Goal: Obtain resource: Download file/media

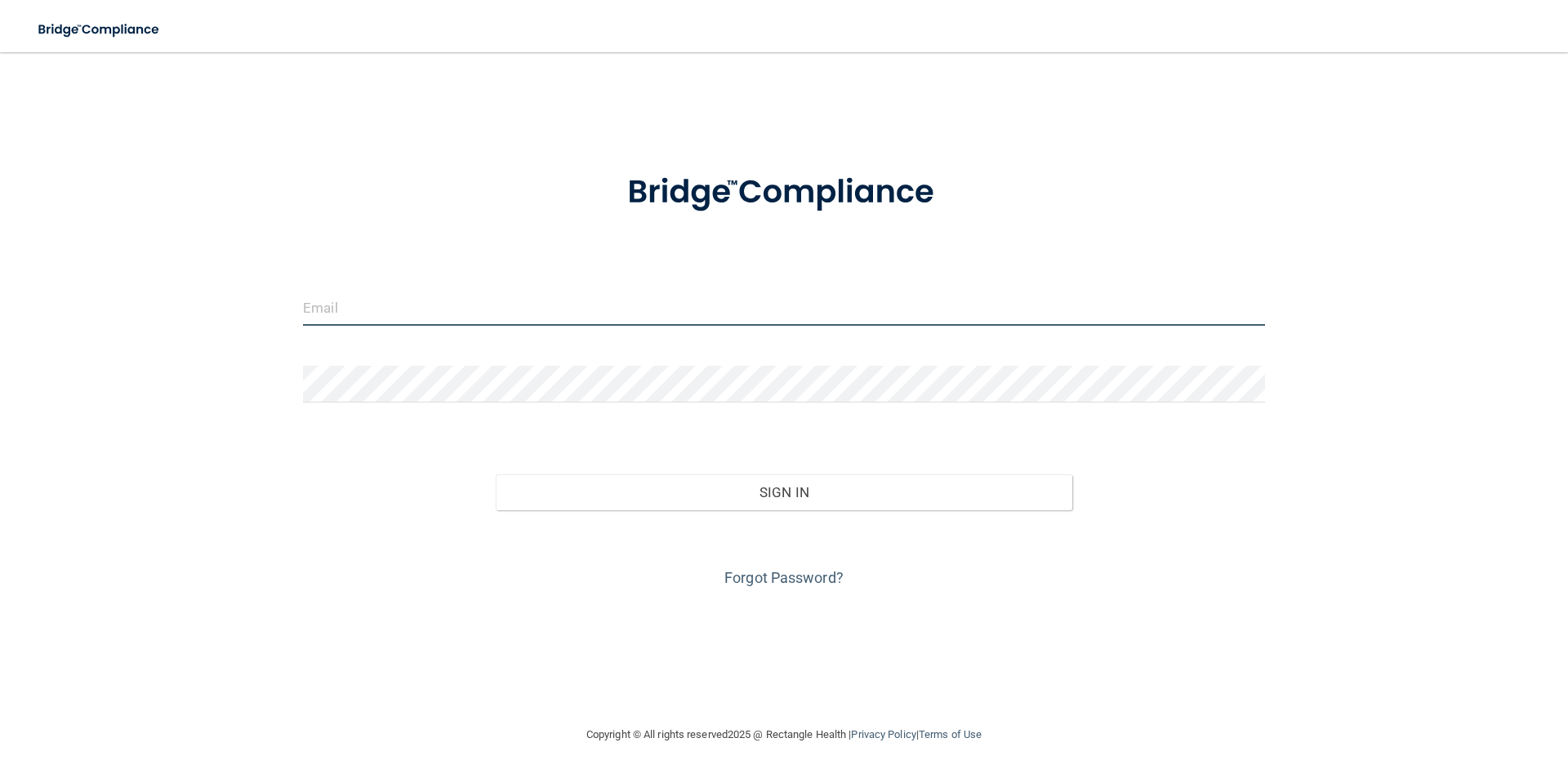
click at [365, 319] on input "email" at bounding box center [784, 307] width 962 height 37
type input "macosta@amgnm.com"
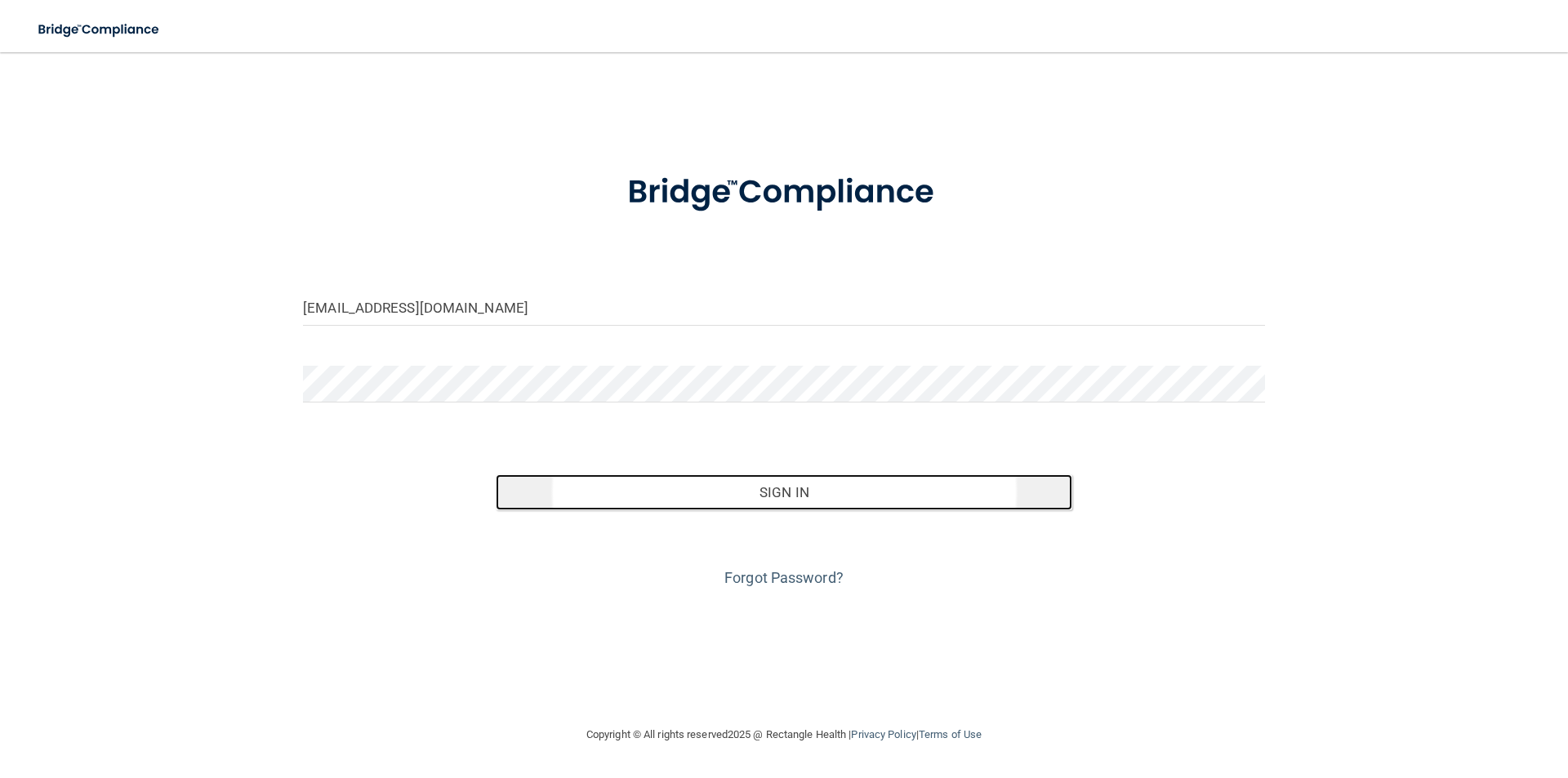
click at [791, 487] on button "Sign In" at bounding box center [784, 493] width 577 height 36
click at [790, 492] on button "Sign In" at bounding box center [784, 493] width 577 height 36
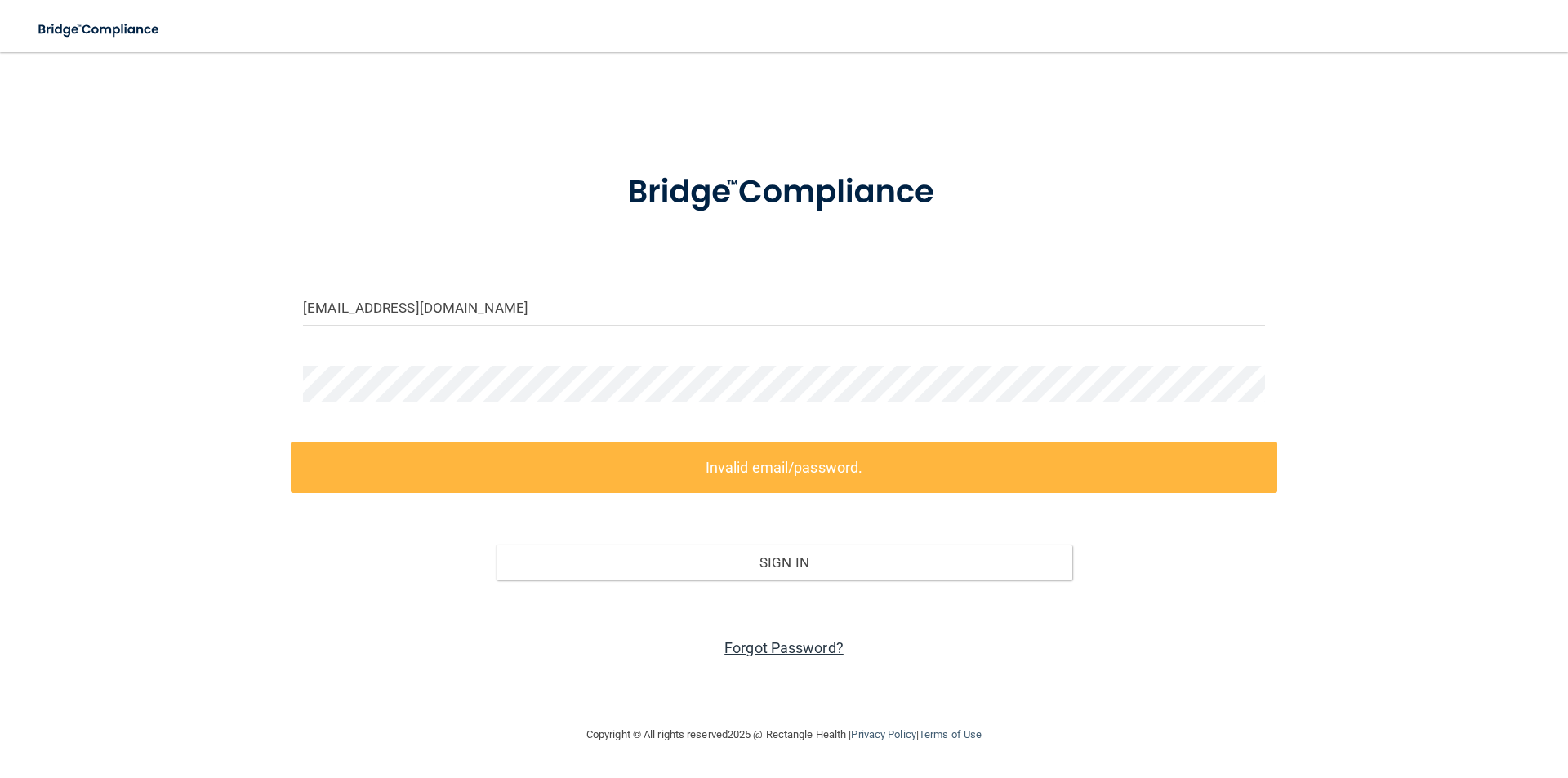
click at [805, 644] on link "Forgot Password?" at bounding box center [784, 648] width 120 height 17
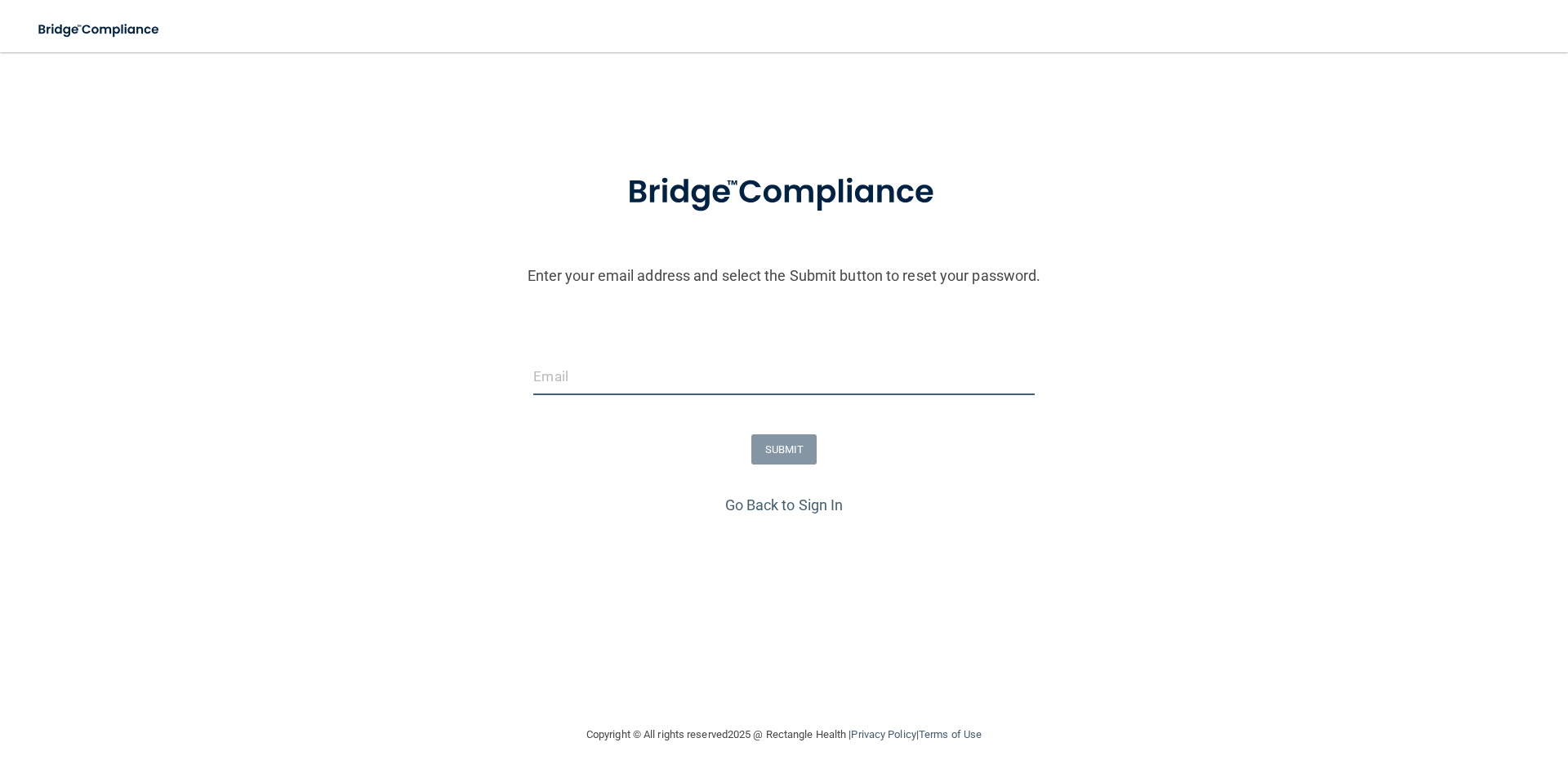
click at [669, 368] on input "email" at bounding box center [783, 377] width 500 height 37
type input "macosta@amgnm.com"
click at [795, 454] on button "SUBMIT" at bounding box center [784, 449] width 66 height 30
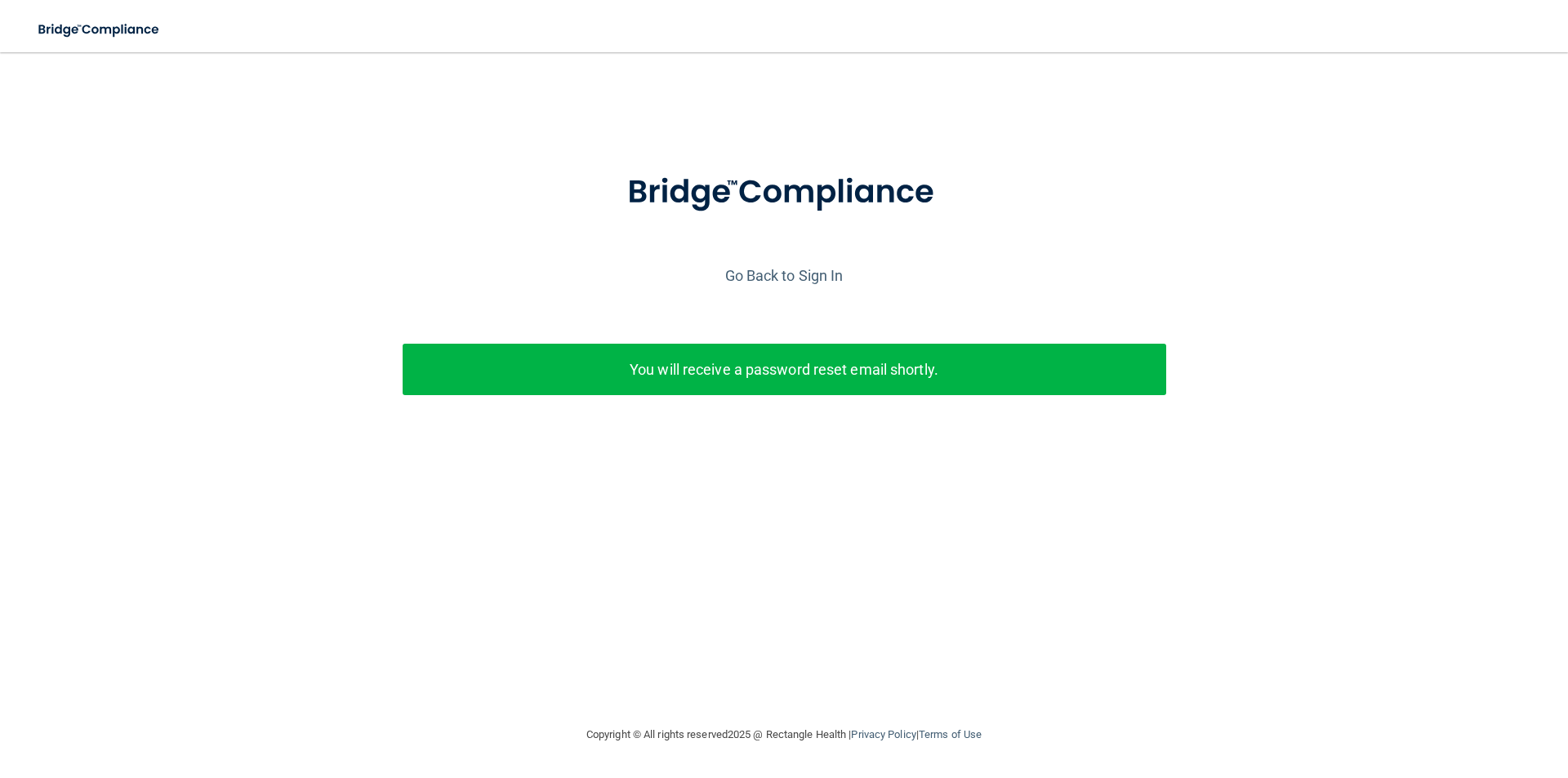
click at [791, 373] on p "You will receive a password reset email shortly." at bounding box center [784, 369] width 739 height 27
click at [759, 360] on p "You will receive a password reset email shortly." at bounding box center [784, 369] width 739 height 27
click at [761, 368] on p "You will receive a password reset email shortly." at bounding box center [784, 369] width 739 height 27
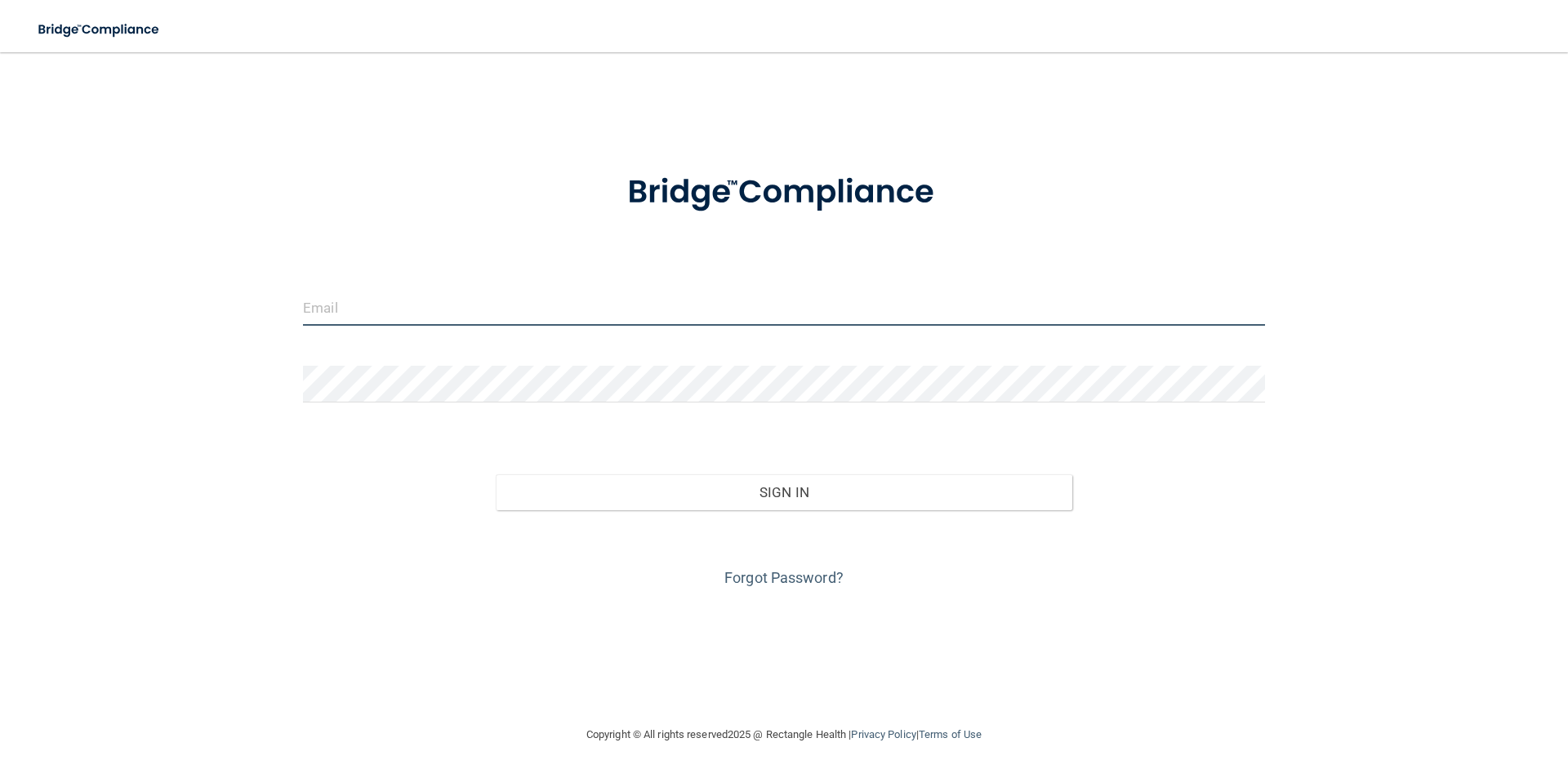
click at [490, 316] on input "email" at bounding box center [784, 307] width 962 height 37
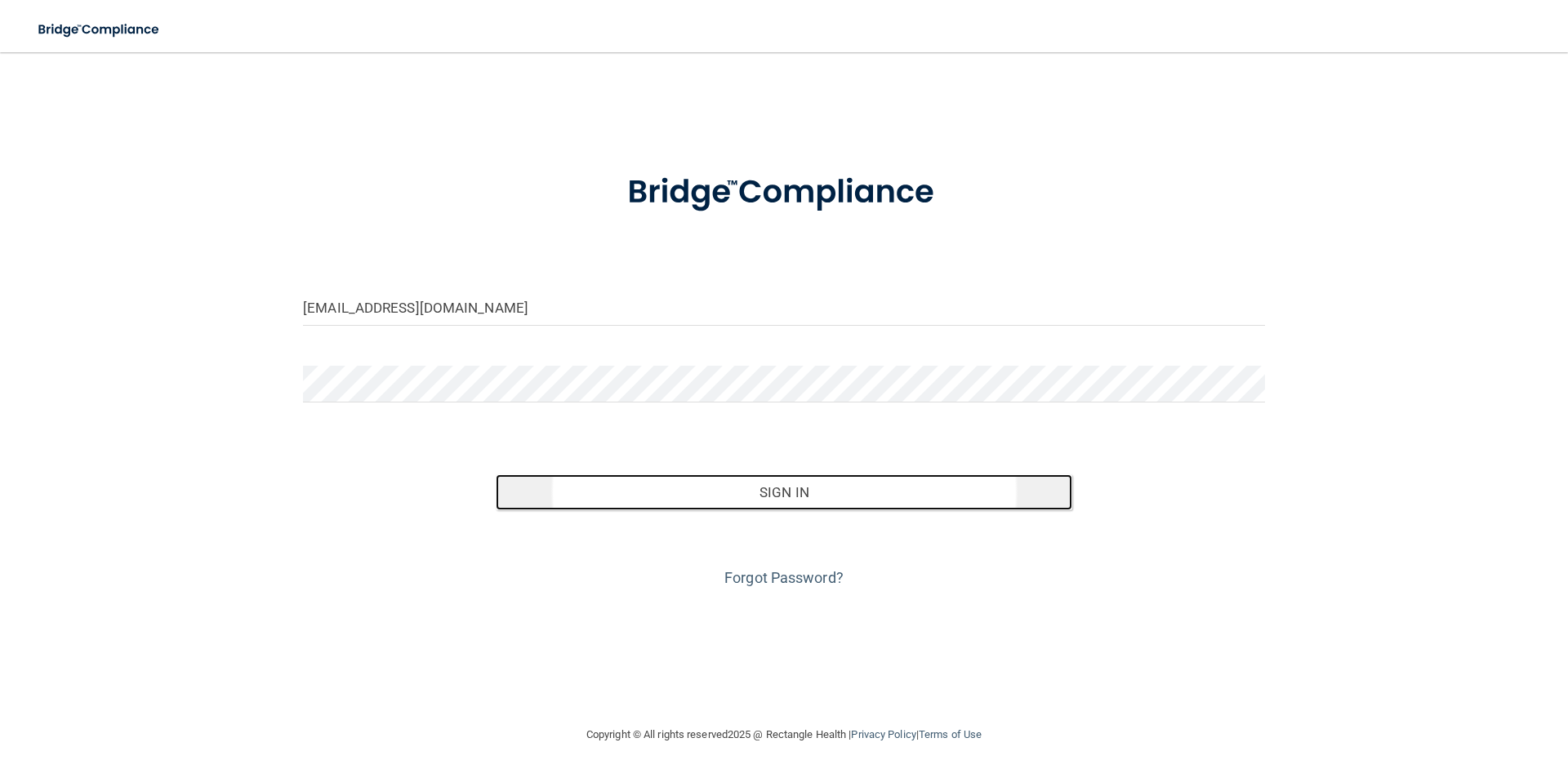
click at [738, 494] on button "Sign In" at bounding box center [784, 493] width 577 height 36
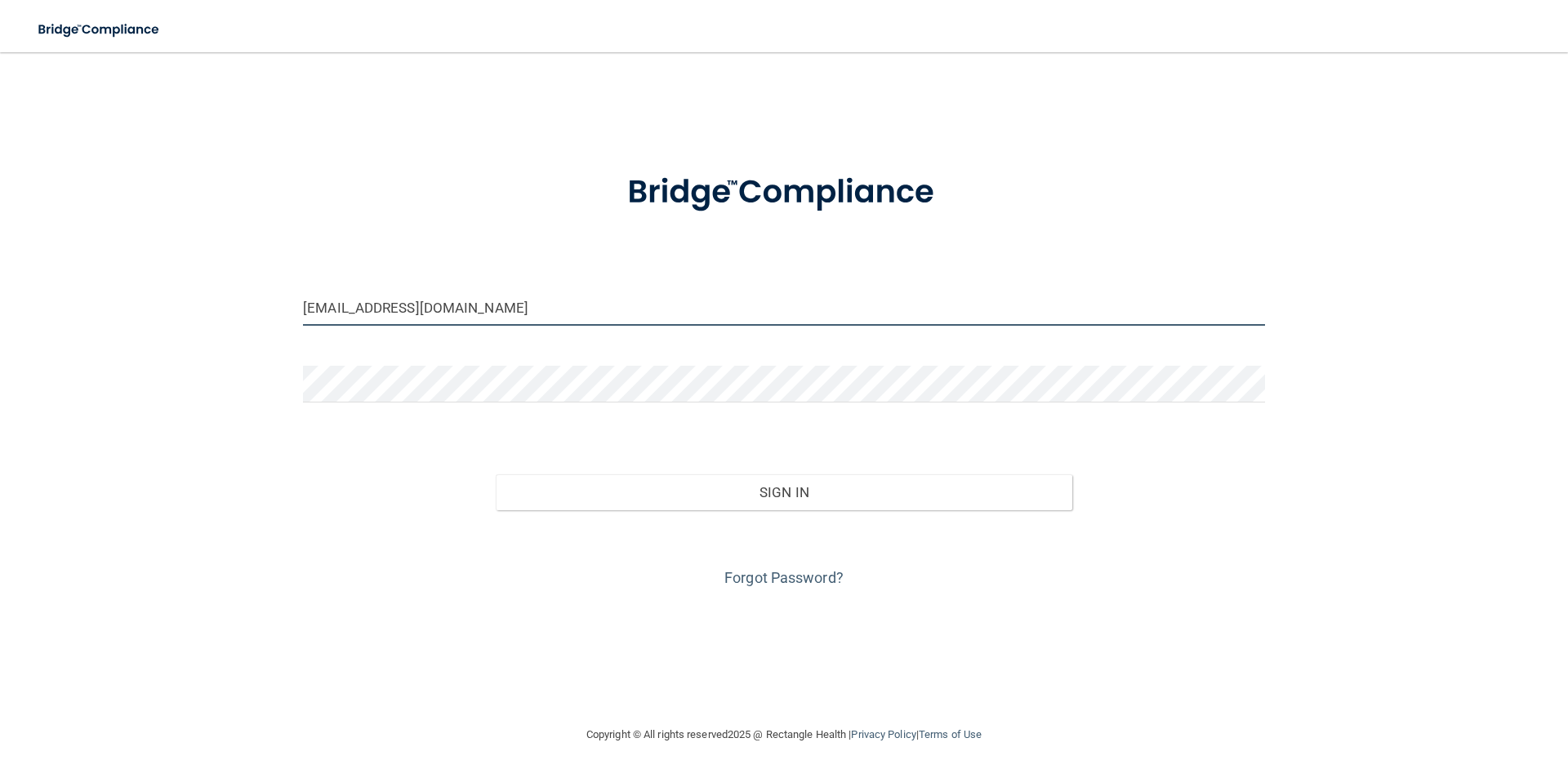
click at [485, 310] on input "macosta@amgnm.com" at bounding box center [784, 307] width 962 height 37
type input "macosta@amgnm.com"
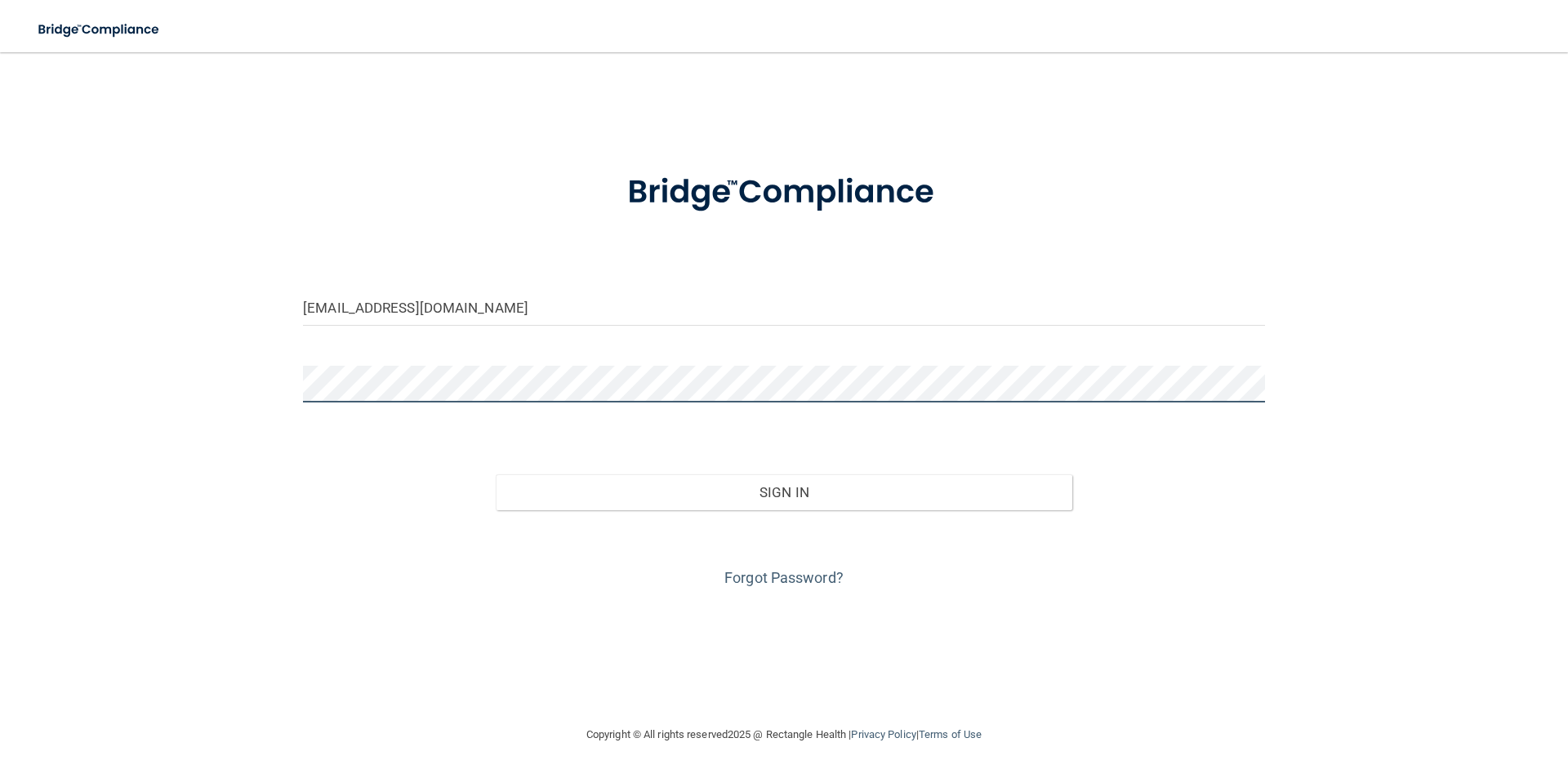
click at [495, 475] on button "Sign In" at bounding box center [784, 493] width 577 height 36
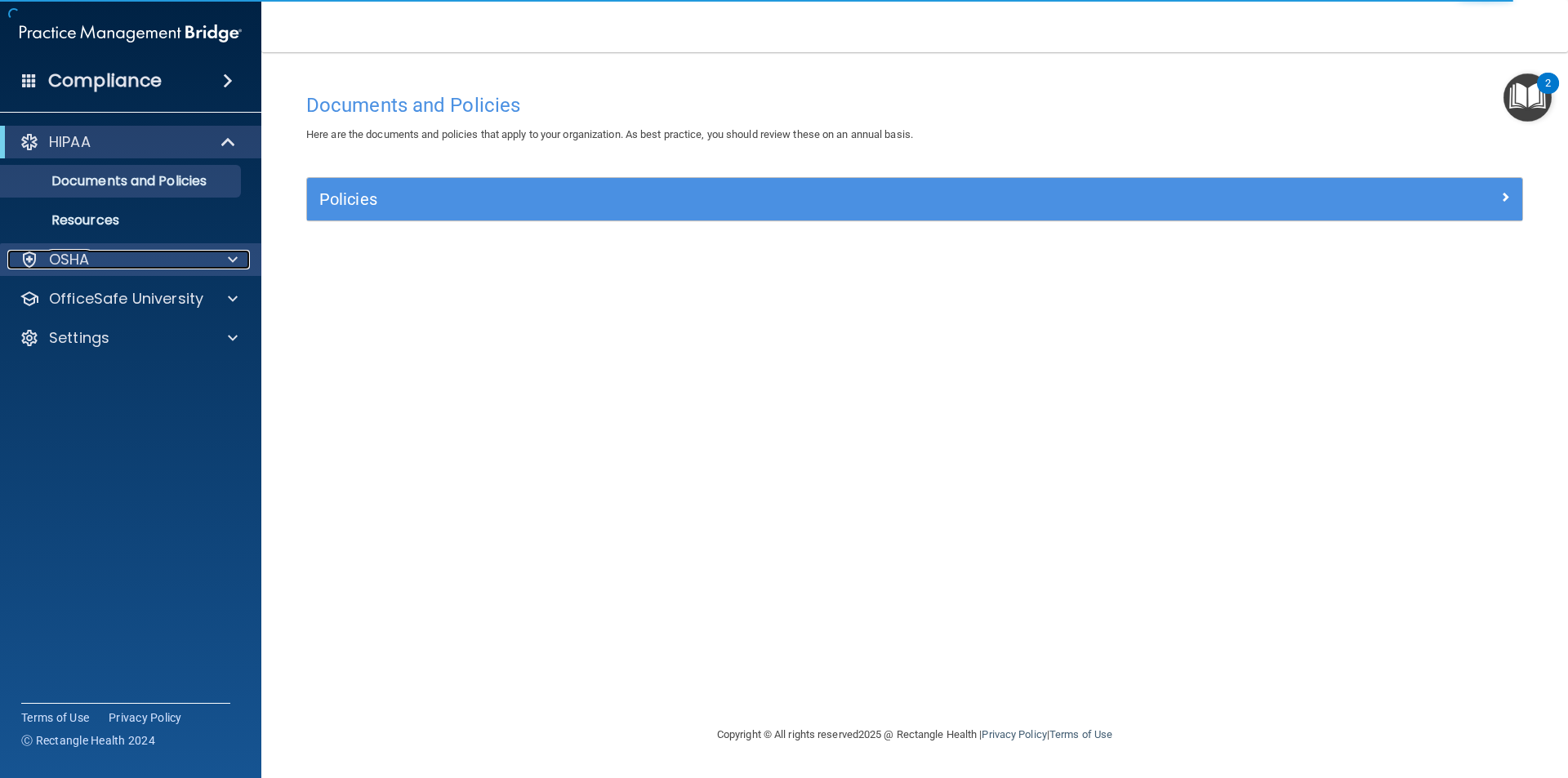
click at [98, 251] on div "OSHA" at bounding box center [109, 260] width 203 height 20
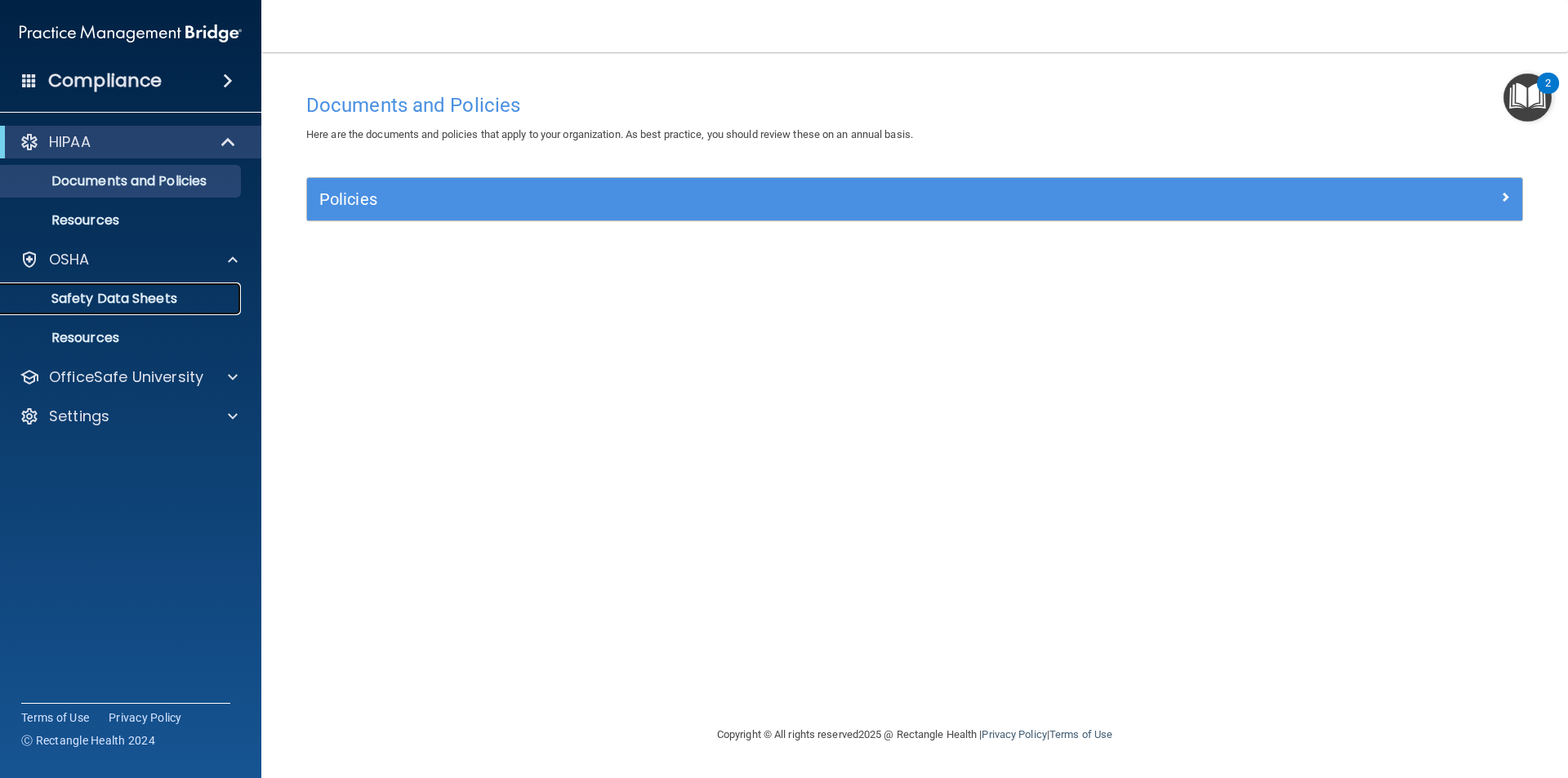
click at [98, 295] on p "Safety Data Sheets" at bounding box center [122, 299] width 223 height 16
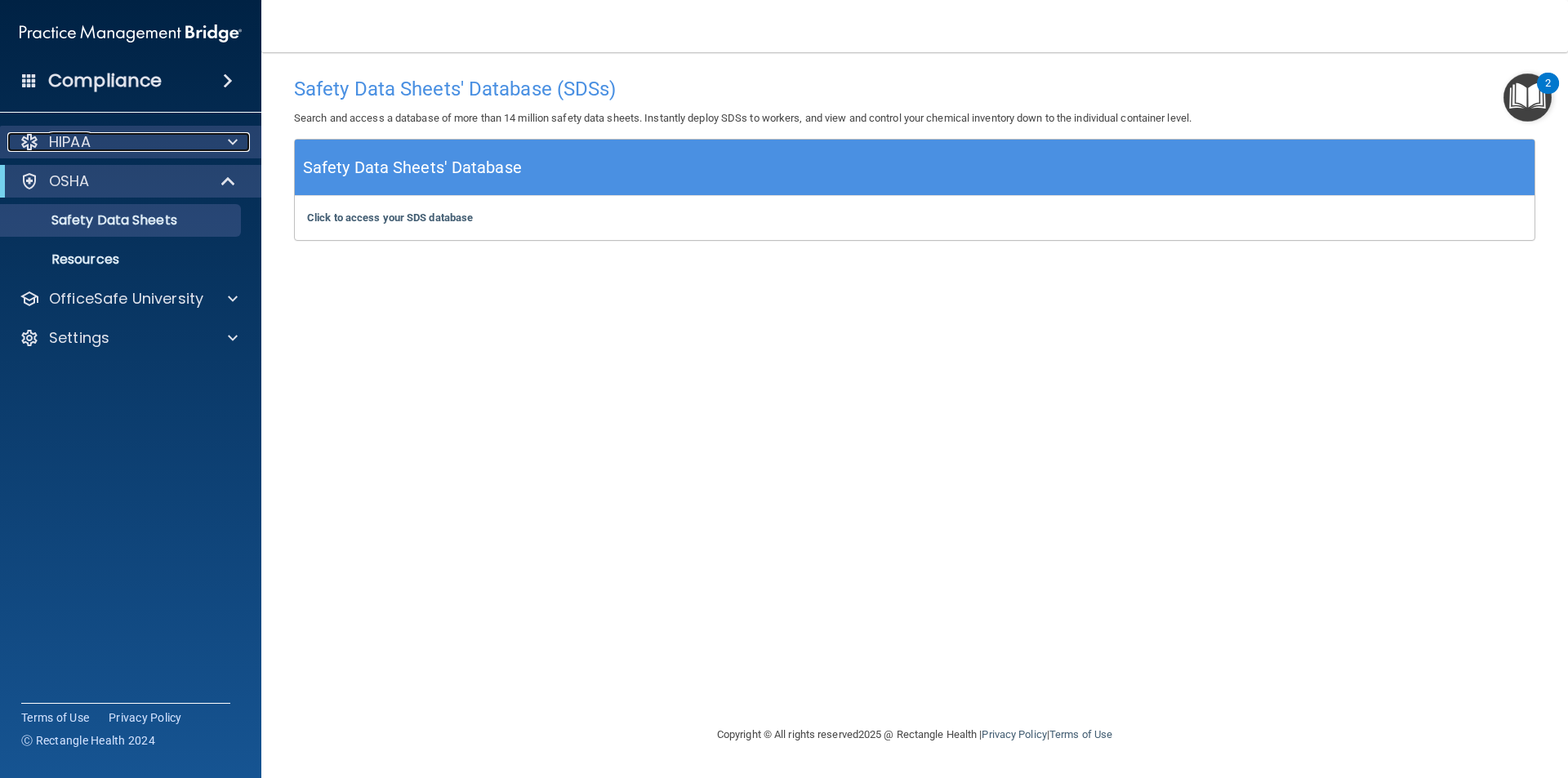
click at [101, 134] on div "HIPAA" at bounding box center [109, 142] width 203 height 20
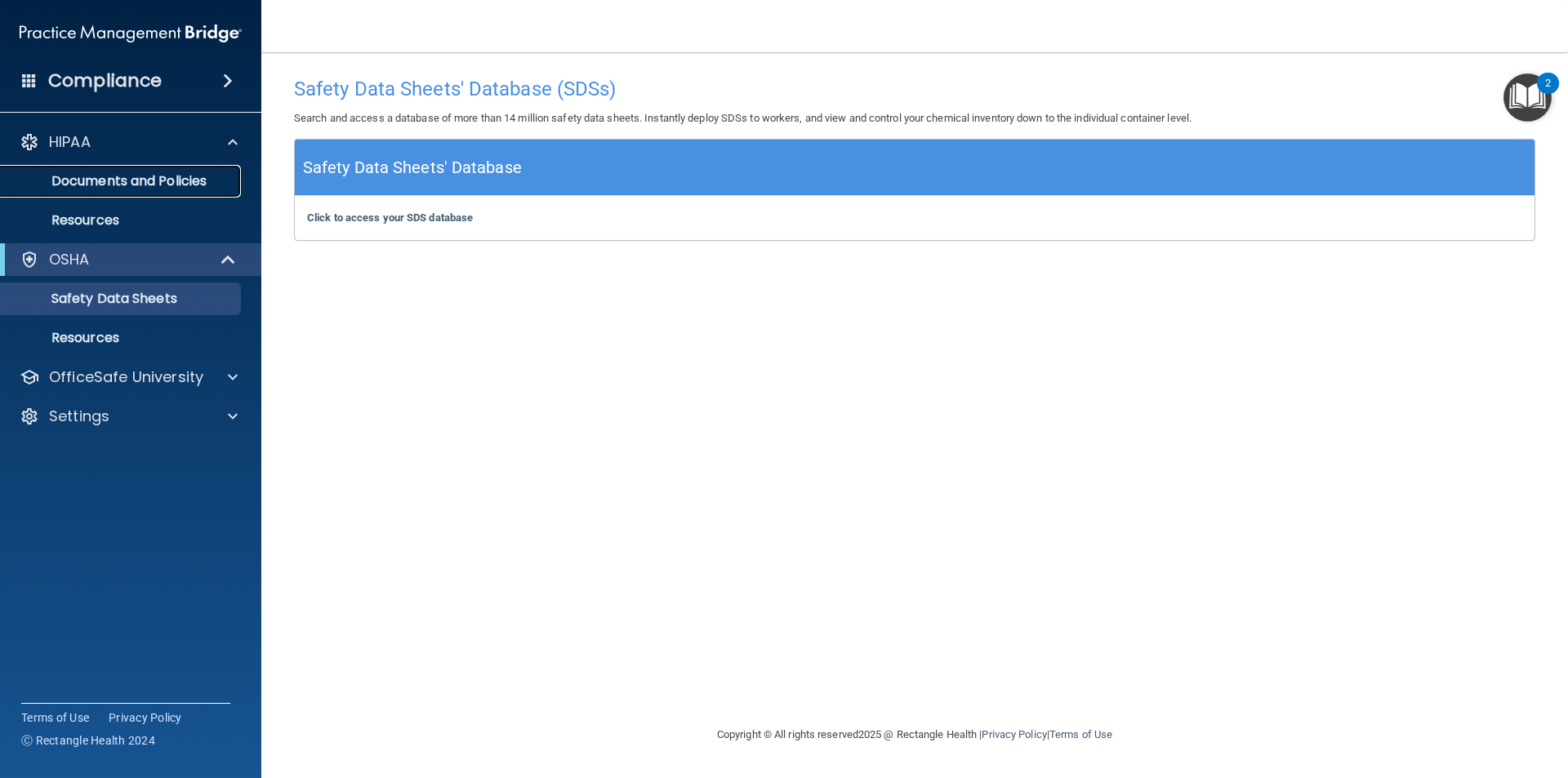
click at [107, 173] on p "Documents and Policies" at bounding box center [122, 181] width 223 height 16
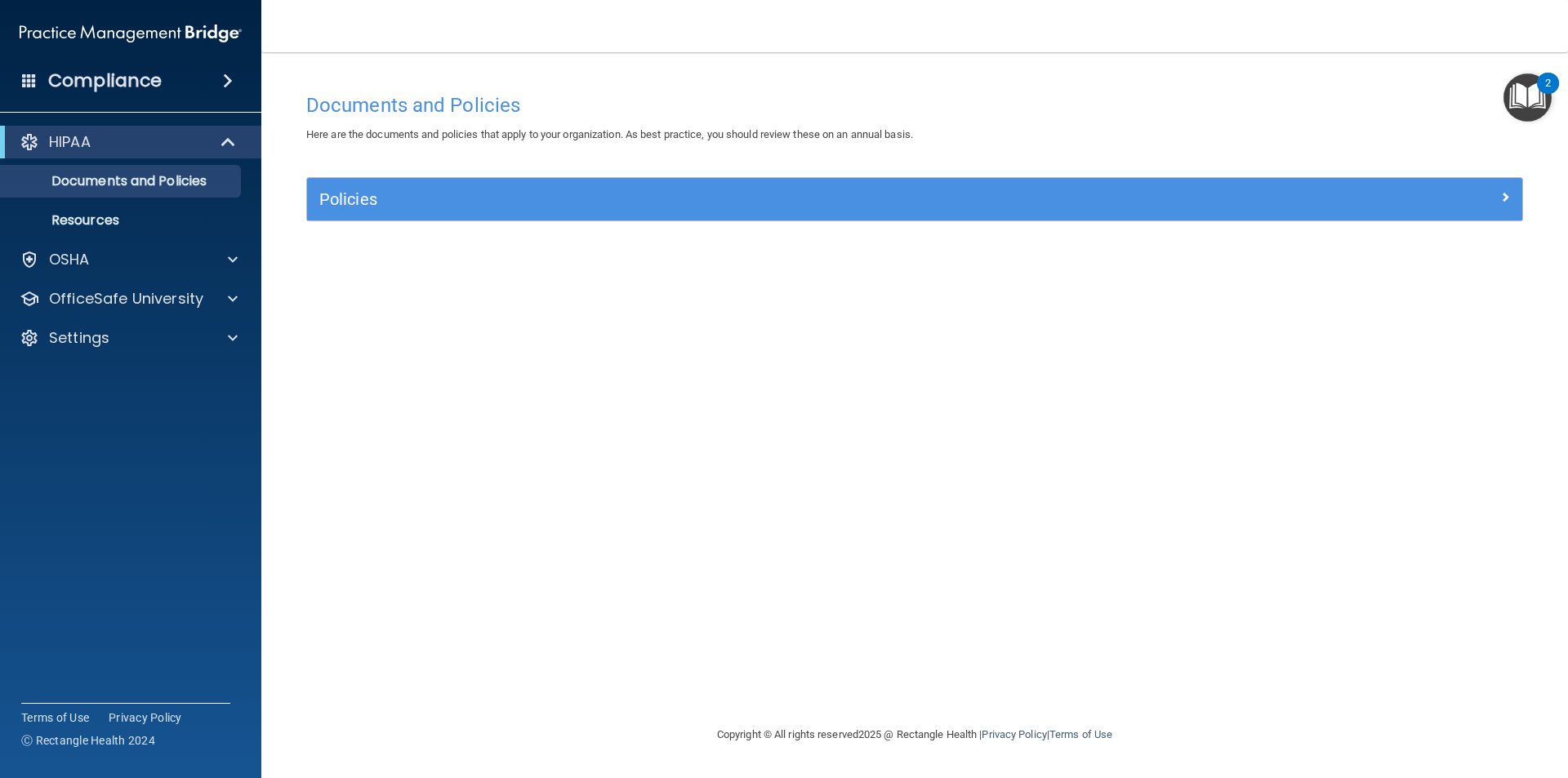
click at [232, 77] on span at bounding box center [228, 81] width 10 height 20
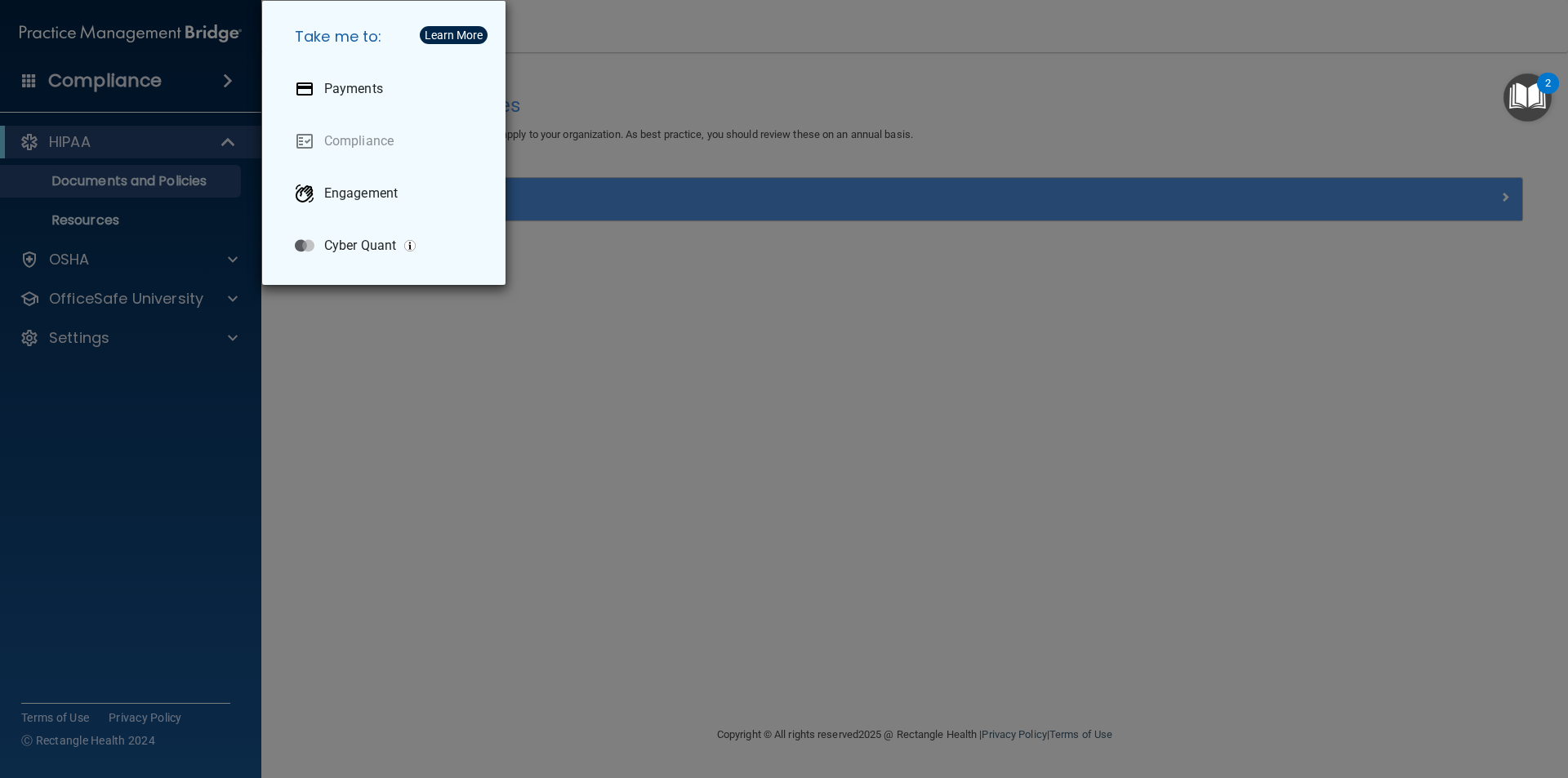
click at [138, 182] on div "Take me to: Payments Compliance Engagement Cyber Quant" at bounding box center [784, 389] width 1568 height 778
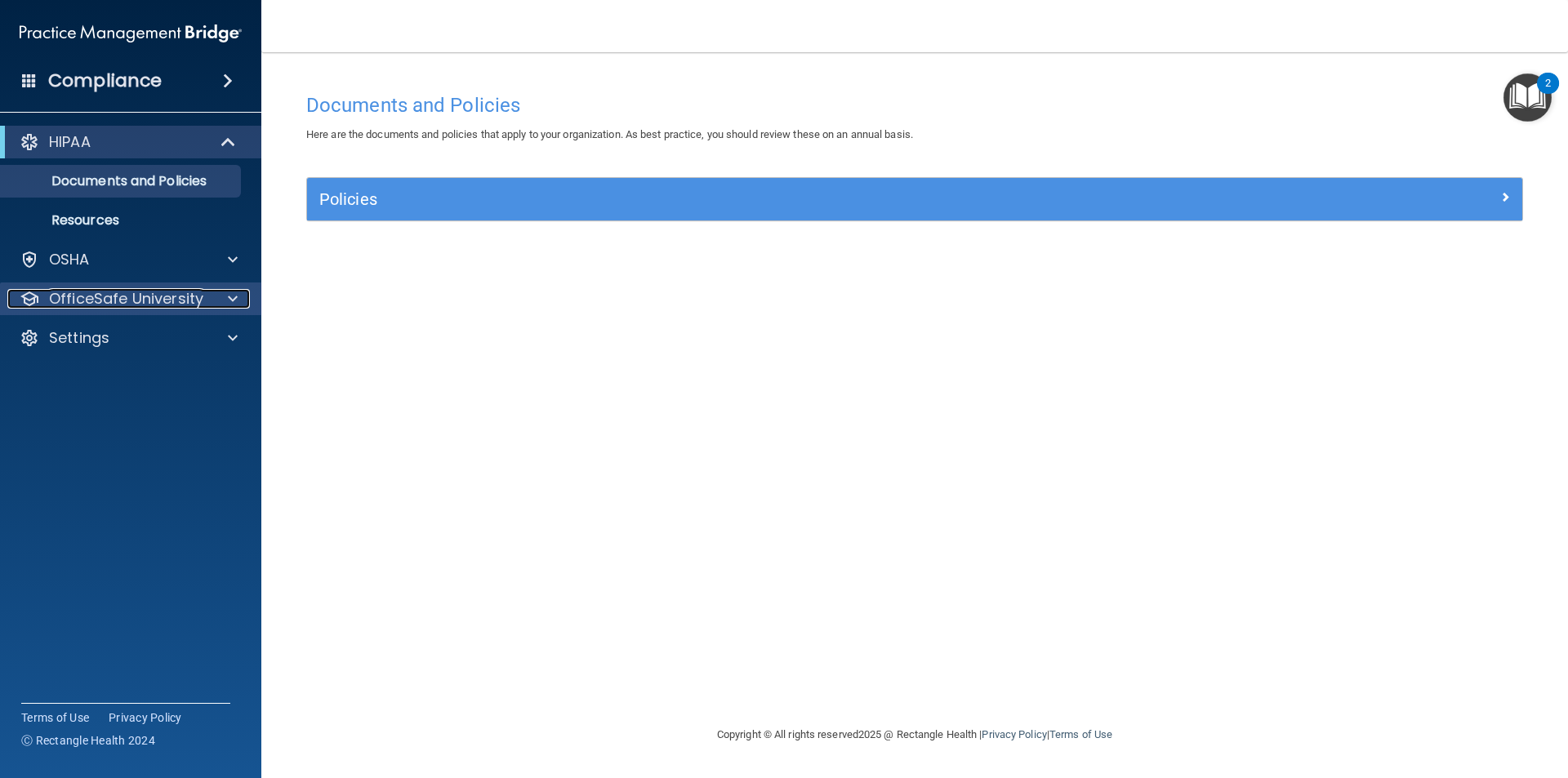
click at [233, 298] on span at bounding box center [232, 299] width 10 height 20
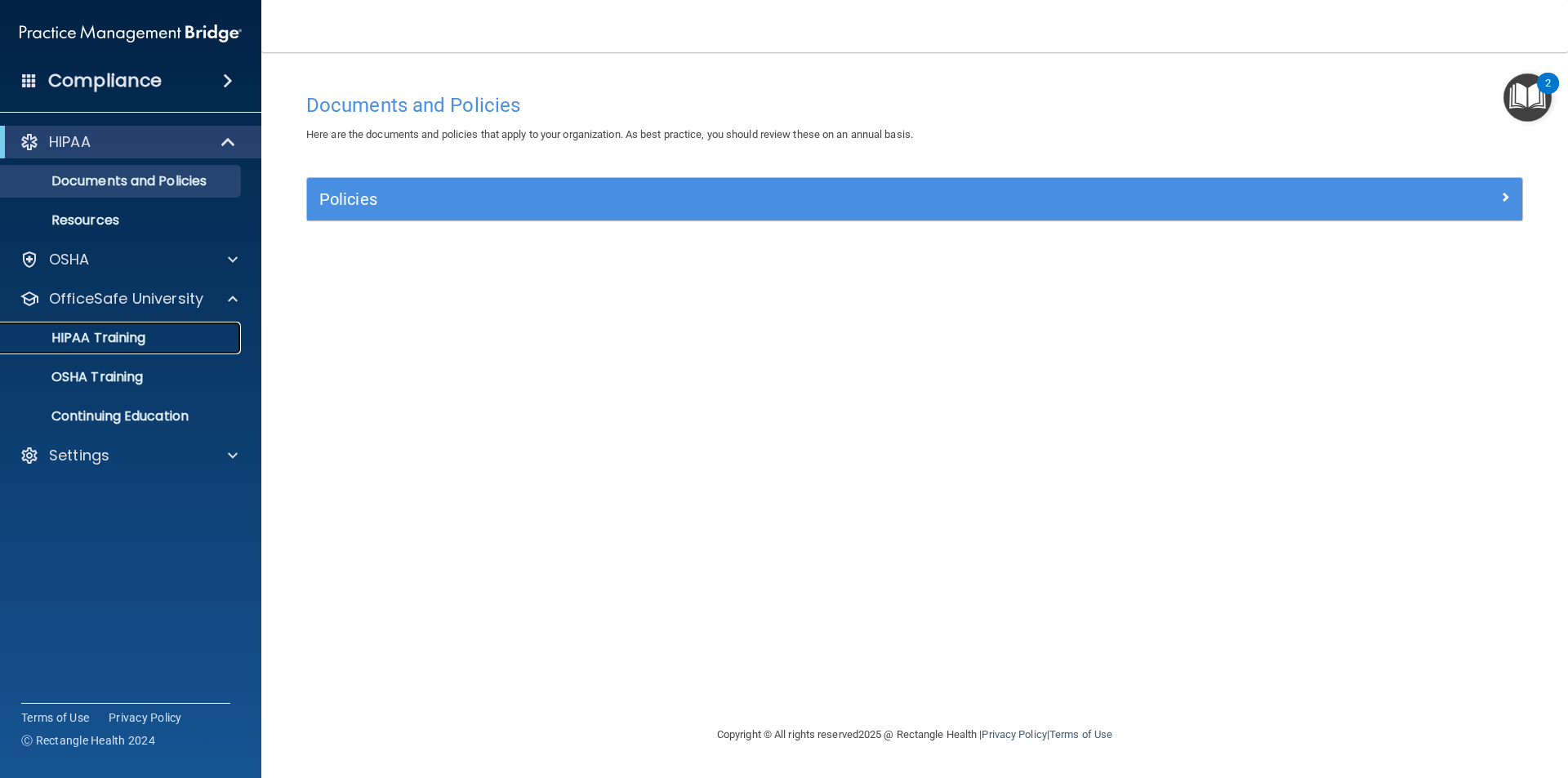
click at [205, 326] on link "HIPAA Training" at bounding box center [112, 338] width 257 height 33
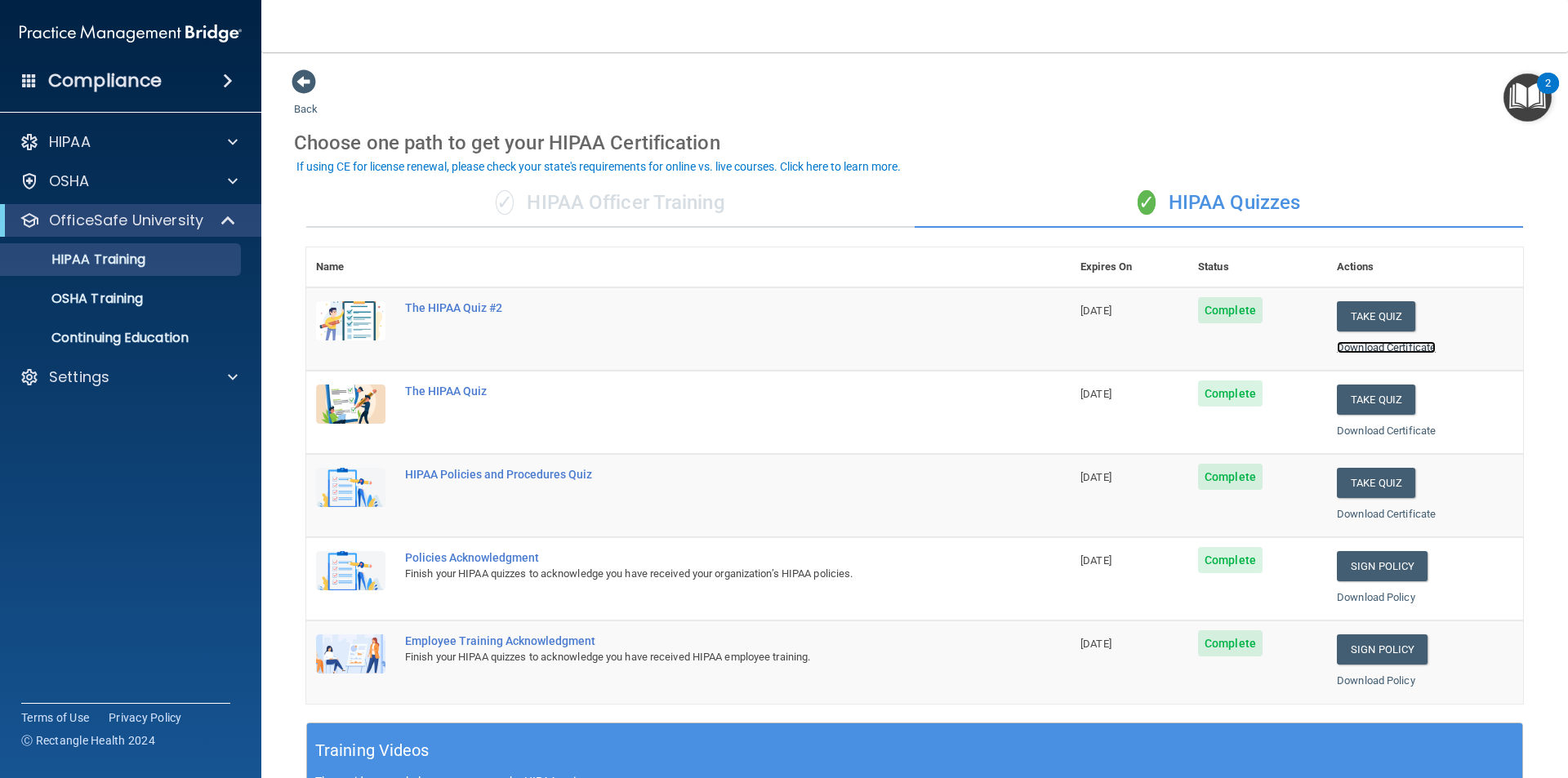
click at [1342, 349] on link "Download Certificate" at bounding box center [1387, 347] width 99 height 12
click at [1372, 434] on link "Download Certificate" at bounding box center [1387, 430] width 99 height 12
click at [1354, 515] on link "Download Certificate" at bounding box center [1387, 513] width 99 height 12
click at [1359, 597] on link "Download Policy" at bounding box center [1376, 597] width 78 height 12
click at [138, 293] on p "OSHA Training" at bounding box center [77, 299] width 132 height 16
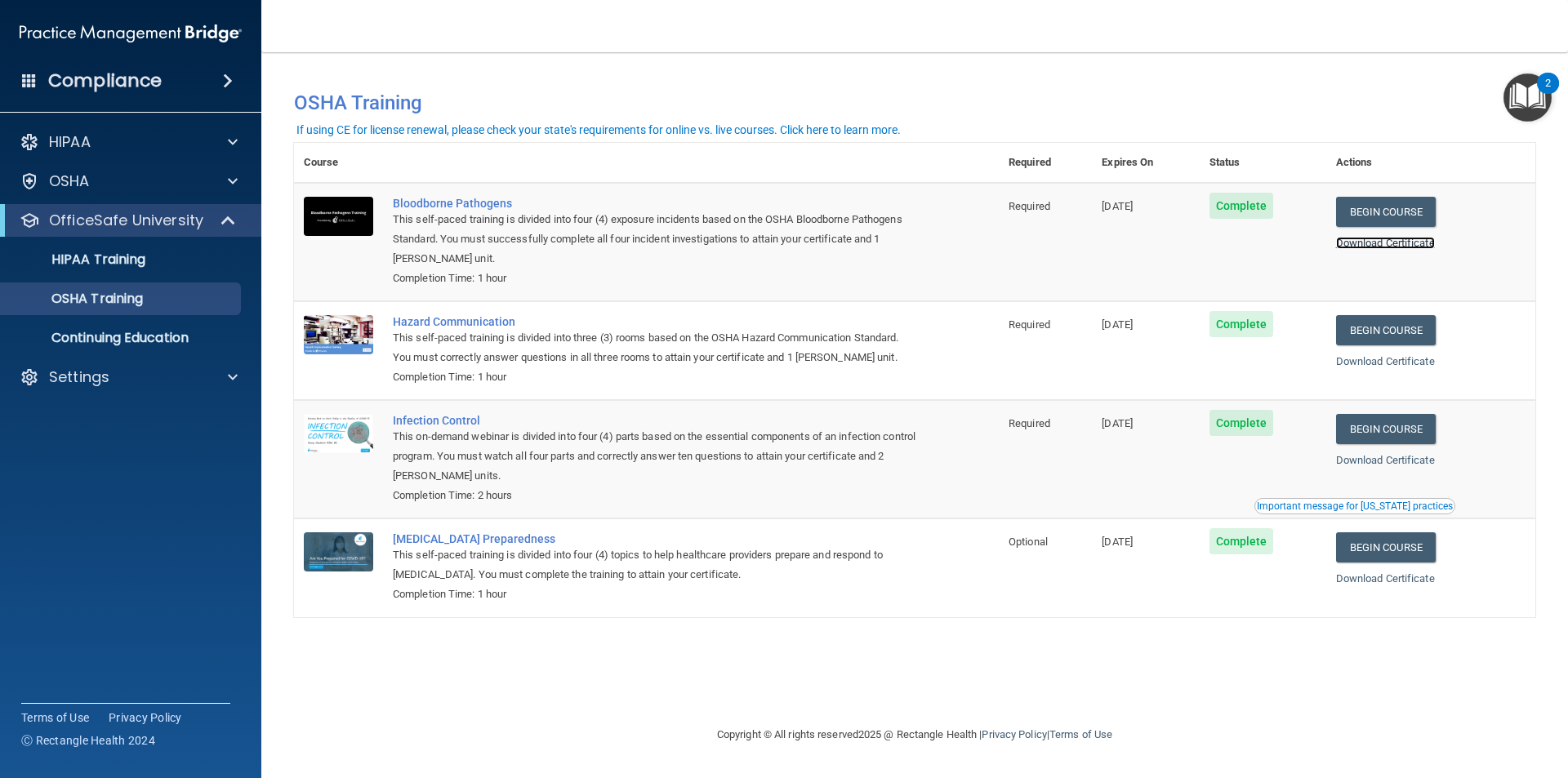
click at [1402, 248] on link "Download Certificate" at bounding box center [1386, 242] width 99 height 12
click at [1386, 362] on link "Download Certificate" at bounding box center [1386, 361] width 99 height 12
click at [1387, 466] on link "Download Certificate" at bounding box center [1386, 460] width 99 height 12
click at [1390, 579] on link "Download Certificate" at bounding box center [1386, 579] width 99 height 12
click at [197, 347] on link "Continuing Education" at bounding box center [112, 338] width 257 height 33
